Goal: Use online tool/utility

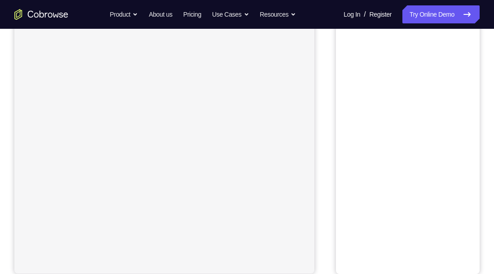
scroll to position [91, 0]
click at [463, 42] on button "Android" at bounding box center [456, 35] width 48 height 18
click at [462, 39] on button "Android" at bounding box center [456, 35] width 48 height 18
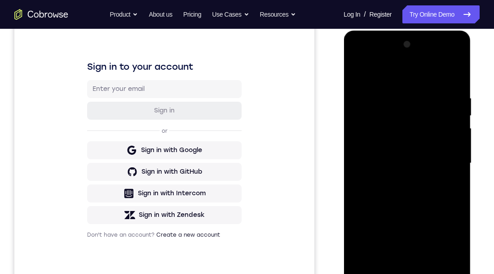
scroll to position [155, 0]
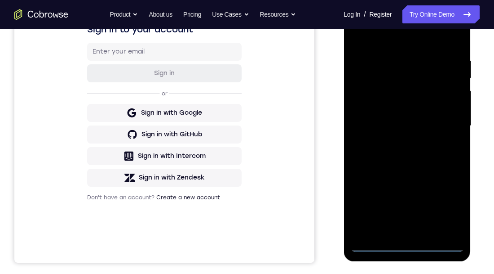
click at [414, 246] on div at bounding box center [406, 126] width 113 height 252
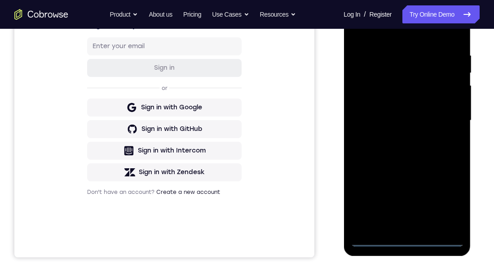
click at [457, 202] on div at bounding box center [406, 121] width 113 height 252
click at [450, 199] on div at bounding box center [406, 121] width 113 height 252
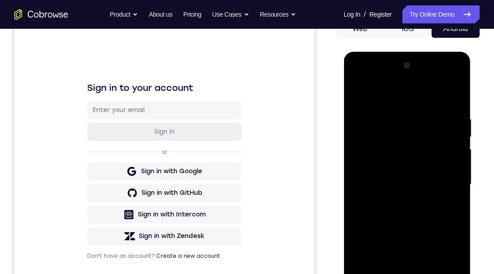
click at [389, 98] on div at bounding box center [406, 184] width 113 height 252
click at [401, 140] on div at bounding box center [406, 184] width 113 height 252
click at [398, 95] on div at bounding box center [406, 184] width 113 height 252
click at [396, 156] on div at bounding box center [406, 184] width 113 height 252
click at [401, 273] on div at bounding box center [406, 184] width 113 height 252
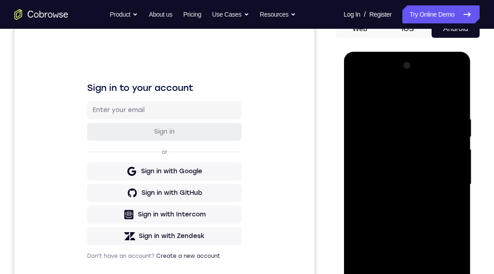
scroll to position [140, 0]
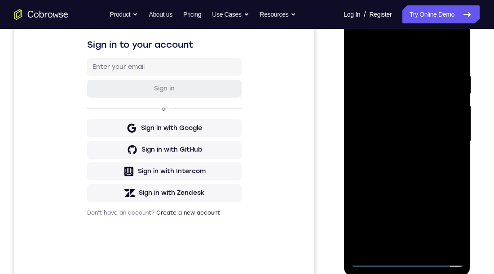
click at [434, 124] on div at bounding box center [406, 141] width 113 height 252
click at [422, 117] on div at bounding box center [406, 141] width 113 height 252
click at [430, 142] on div at bounding box center [406, 141] width 113 height 252
click at [438, 179] on div at bounding box center [406, 141] width 113 height 252
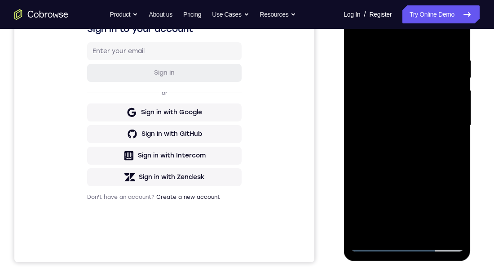
scroll to position [154, 0]
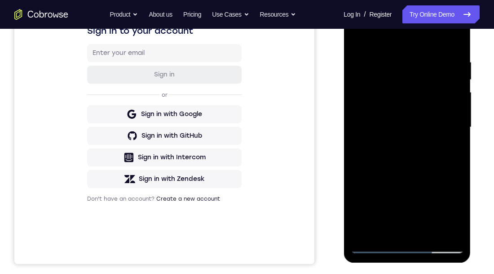
click at [458, 168] on div at bounding box center [406, 127] width 113 height 252
click at [458, 169] on div at bounding box center [406, 127] width 113 height 252
click at [458, 168] on div at bounding box center [406, 127] width 113 height 252
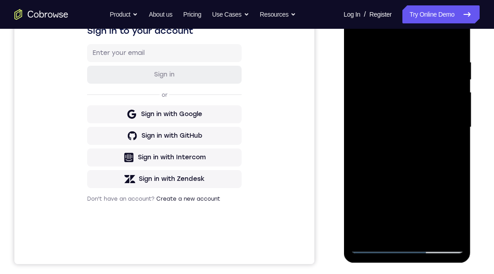
click at [457, 168] on div at bounding box center [406, 127] width 113 height 252
click at [392, 56] on div at bounding box center [406, 127] width 113 height 252
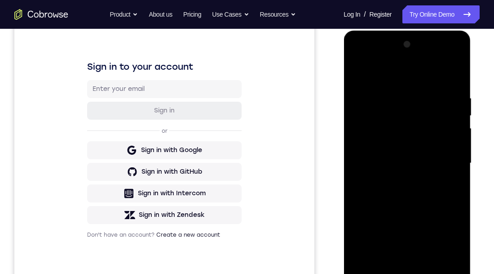
scroll to position [122, 0]
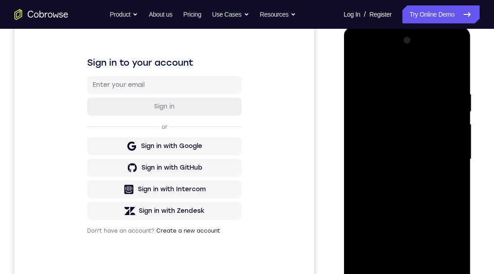
click at [455, 160] on div at bounding box center [406, 159] width 113 height 252
click at [356, 154] on div at bounding box center [406, 159] width 113 height 252
click at [466, 140] on div at bounding box center [407, 160] width 127 height 268
click at [456, 145] on div at bounding box center [406, 159] width 113 height 252
click at [458, 149] on div at bounding box center [406, 159] width 113 height 252
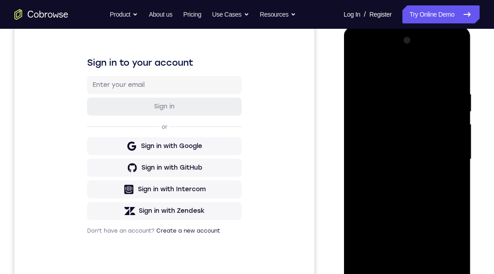
scroll to position [134, 0]
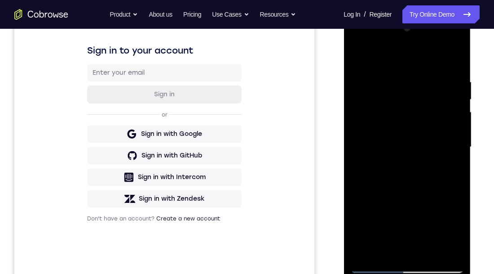
click at [458, 146] on div at bounding box center [406, 147] width 113 height 252
click at [457, 147] on div at bounding box center [406, 147] width 113 height 252
click at [455, 146] on div at bounding box center [406, 147] width 113 height 252
click at [456, 148] on div at bounding box center [406, 147] width 113 height 252
click at [455, 144] on div at bounding box center [406, 147] width 113 height 252
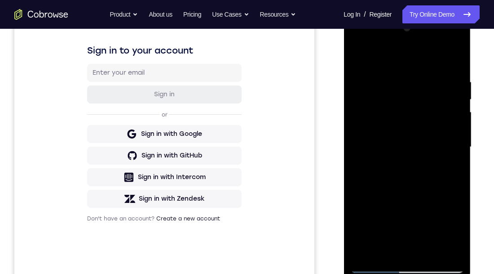
click at [456, 146] on div at bounding box center [406, 147] width 113 height 252
click at [457, 148] on div at bounding box center [406, 147] width 113 height 252
click at [458, 148] on div at bounding box center [406, 147] width 113 height 252
click at [458, 151] on div at bounding box center [406, 147] width 113 height 252
click at [457, 148] on div at bounding box center [406, 147] width 113 height 252
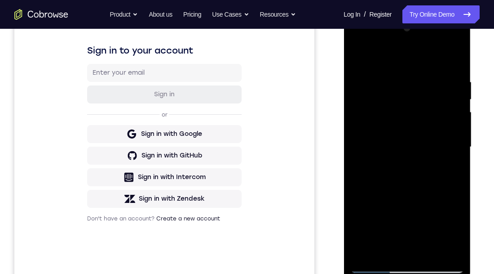
click at [411, 250] on div at bounding box center [406, 147] width 113 height 252
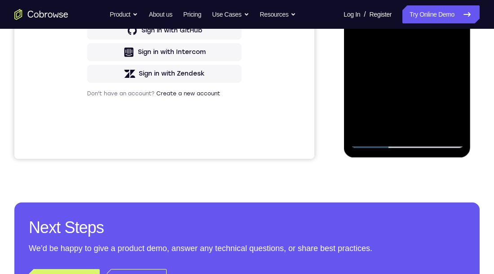
click at [399, 108] on div at bounding box center [406, 22] width 113 height 252
click at [367, 87] on div at bounding box center [406, 22] width 113 height 252
click at [390, 69] on div at bounding box center [406, 22] width 113 height 252
click at [430, 110] on div at bounding box center [406, 22] width 113 height 252
click at [422, 131] on div at bounding box center [406, 22] width 113 height 252
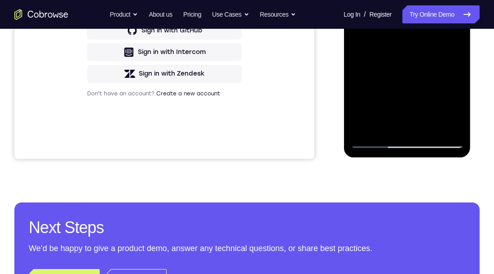
click at [440, 93] on div at bounding box center [406, 22] width 113 height 252
click at [450, 77] on div at bounding box center [406, 22] width 113 height 252
click at [419, 135] on div at bounding box center [406, 22] width 113 height 252
click at [420, 77] on div at bounding box center [406, 22] width 113 height 252
click at [375, 92] on div at bounding box center [406, 22] width 113 height 252
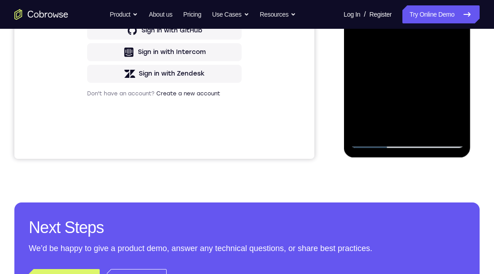
click at [359, 94] on div at bounding box center [406, 22] width 113 height 252
click at [407, 127] on div at bounding box center [406, 22] width 113 height 252
click at [415, 110] on div at bounding box center [406, 22] width 113 height 252
click at [443, 72] on div at bounding box center [406, 22] width 113 height 252
click at [428, 109] on div at bounding box center [406, 22] width 113 height 252
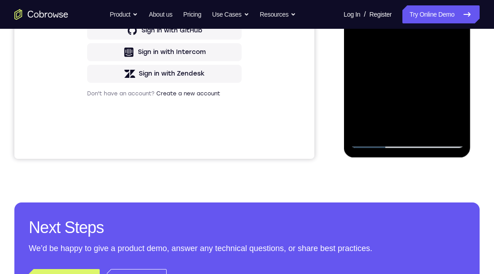
click at [383, 125] on div at bounding box center [406, 22] width 113 height 252
click at [432, 86] on div at bounding box center [406, 22] width 113 height 252
click at [432, 85] on div at bounding box center [406, 22] width 113 height 252
click at [357, 128] on div at bounding box center [406, 22] width 113 height 252
click at [415, 130] on div at bounding box center [406, 22] width 113 height 252
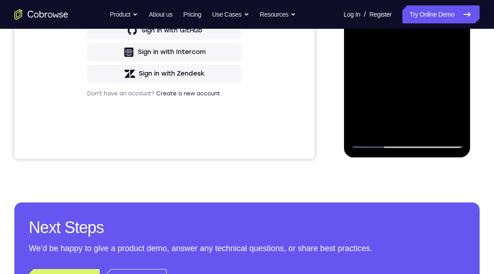
click at [422, 78] on div at bounding box center [406, 22] width 113 height 252
click at [441, 108] on div at bounding box center [406, 22] width 113 height 252
click at [409, 109] on div at bounding box center [406, 22] width 113 height 252
click at [366, 93] on div at bounding box center [406, 22] width 113 height 252
click at [406, 125] on div at bounding box center [406, 22] width 113 height 252
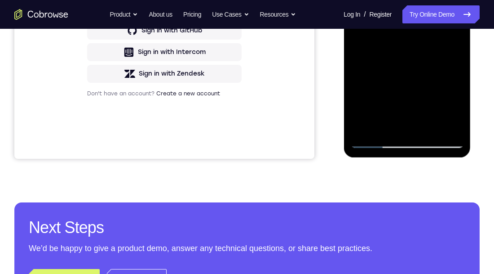
click at [441, 94] on div at bounding box center [406, 22] width 113 height 252
click at [424, 77] on div at bounding box center [406, 22] width 113 height 252
click at [393, 77] on div at bounding box center [406, 22] width 113 height 252
click at [433, 76] on div at bounding box center [406, 22] width 113 height 252
click at [416, 127] on div at bounding box center [406, 22] width 113 height 252
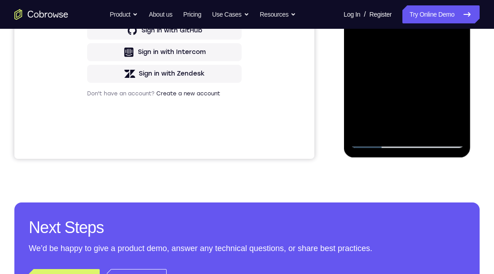
click at [359, 124] on div at bounding box center [406, 22] width 113 height 252
click at [402, 74] on div at bounding box center [406, 22] width 113 height 252
click at [357, 126] on div at bounding box center [406, 22] width 113 height 252
click at [402, 73] on div at bounding box center [406, 22] width 113 height 252
click at [415, 92] on div at bounding box center [406, 22] width 113 height 252
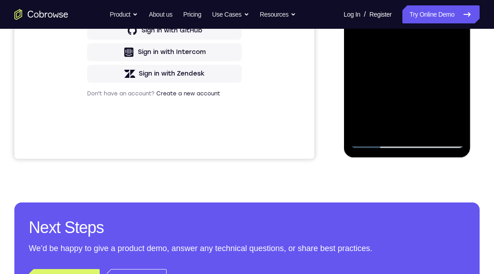
click at [414, 124] on div at bounding box center [406, 22] width 113 height 252
click at [445, 75] on div at bounding box center [406, 22] width 113 height 252
click at [397, 110] on div at bounding box center [406, 22] width 113 height 252
click at [404, 72] on div at bounding box center [406, 22] width 113 height 252
click at [448, 75] on div at bounding box center [406, 22] width 113 height 252
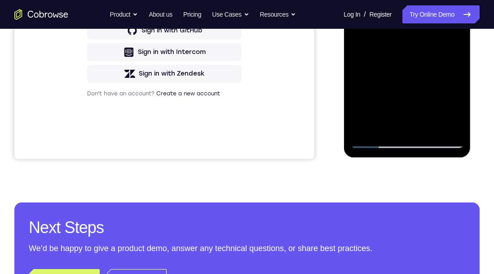
click at [411, 59] on div at bounding box center [406, 22] width 113 height 252
click at [424, 76] on div at bounding box center [406, 22] width 113 height 252
click at [375, 109] on div at bounding box center [406, 22] width 113 height 252
click at [357, 93] on div at bounding box center [406, 22] width 113 height 252
click at [385, 92] on div at bounding box center [406, 22] width 113 height 252
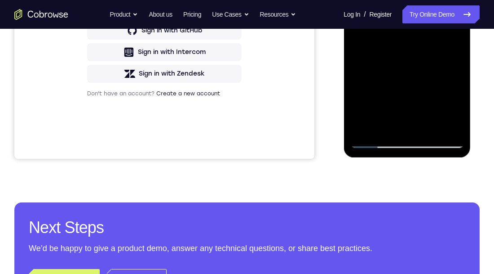
click at [425, 75] on div at bounding box center [406, 22] width 113 height 252
click at [373, 93] on div at bounding box center [406, 22] width 113 height 252
click at [423, 75] on div at bounding box center [406, 22] width 113 height 252
click at [391, 76] on div at bounding box center [406, 22] width 113 height 252
click at [406, 122] on div at bounding box center [406, 22] width 113 height 252
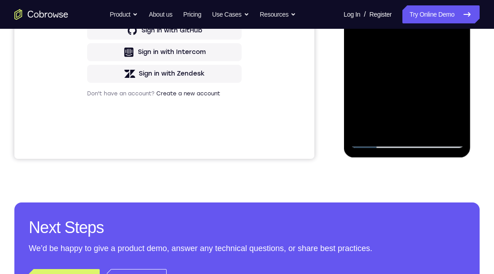
click at [375, 93] on div at bounding box center [406, 22] width 113 height 252
click at [416, 90] on div at bounding box center [406, 22] width 113 height 252
click at [432, 111] on div at bounding box center [406, 22] width 113 height 252
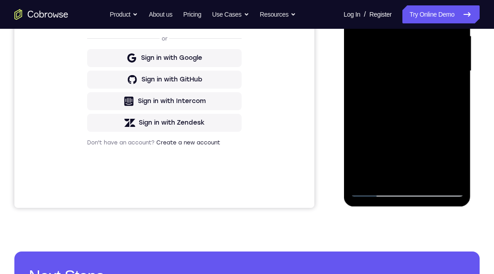
scroll to position [209, 0]
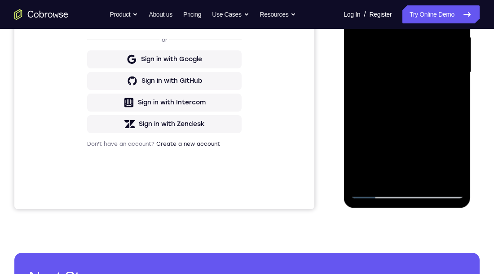
click at [434, 87] on div at bounding box center [406, 73] width 113 height 252
click at [431, 175] on div at bounding box center [406, 73] width 113 height 252
click at [450, 173] on div at bounding box center [406, 73] width 113 height 252
click at [453, 110] on div at bounding box center [406, 73] width 113 height 252
click at [458, 110] on div at bounding box center [406, 73] width 113 height 252
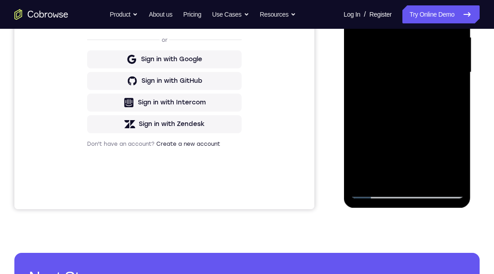
scroll to position [161, 0]
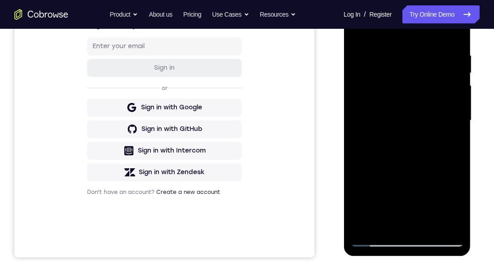
click at [458, 154] on div at bounding box center [406, 121] width 113 height 252
click at [459, 143] on div at bounding box center [406, 121] width 113 height 252
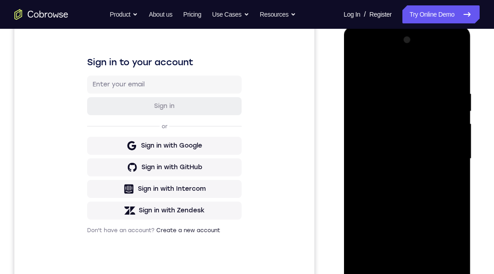
scroll to position [134, 0]
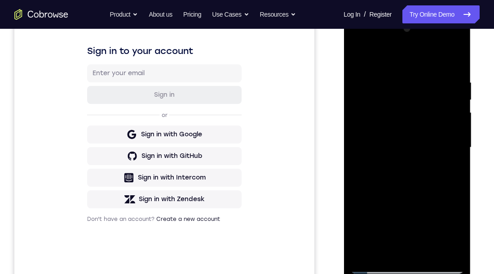
click at [454, 165] on div at bounding box center [406, 148] width 113 height 252
click at [453, 159] on div at bounding box center [406, 148] width 113 height 252
click at [457, 157] on div at bounding box center [406, 148] width 113 height 252
click at [452, 161] on div at bounding box center [406, 148] width 113 height 252
click at [456, 159] on div at bounding box center [406, 148] width 113 height 252
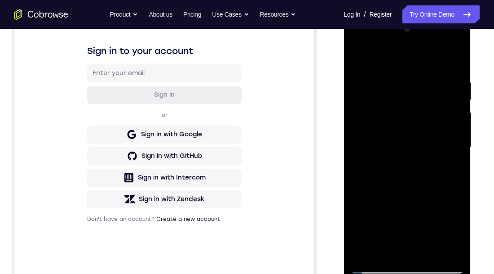
click at [457, 163] on div at bounding box center [406, 148] width 113 height 252
click at [454, 163] on div at bounding box center [406, 148] width 113 height 252
click at [456, 161] on div at bounding box center [406, 148] width 113 height 252
click at [456, 160] on div at bounding box center [406, 148] width 113 height 252
click at [457, 144] on div at bounding box center [406, 148] width 113 height 252
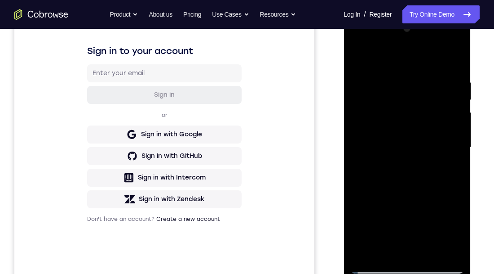
click at [452, 141] on div at bounding box center [406, 148] width 113 height 252
click at [453, 58] on div at bounding box center [406, 148] width 113 height 252
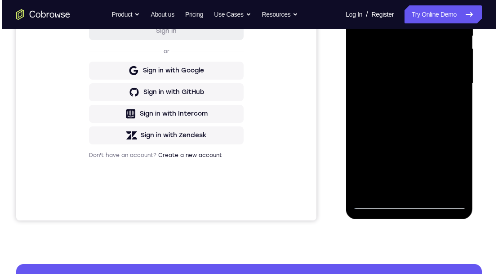
scroll to position [225, 0]
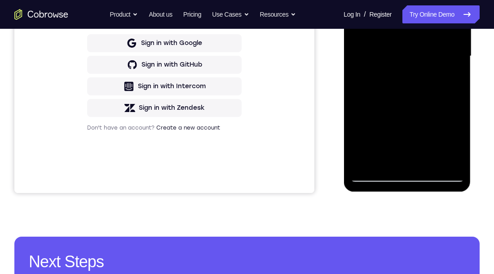
click at [432, 161] on div at bounding box center [406, 56] width 113 height 252
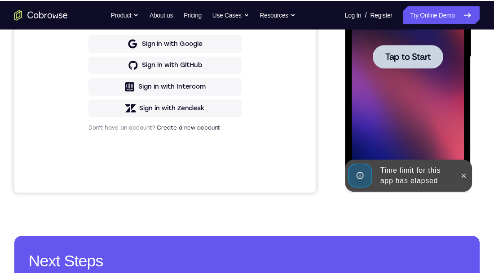
click at [420, 61] on span "Tap to Start" at bounding box center [408, 57] width 46 height 9
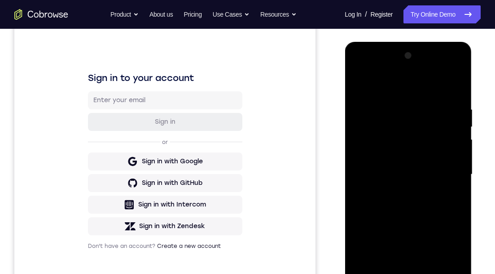
scroll to position [163, 0]
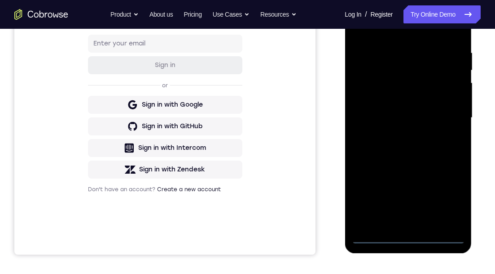
click at [409, 239] on div at bounding box center [408, 118] width 113 height 252
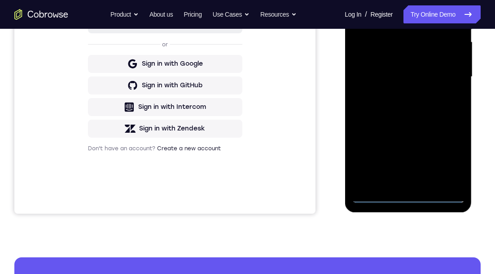
click at [448, 159] on div at bounding box center [408, 77] width 113 height 252
